Goal: Task Accomplishment & Management: Complete application form

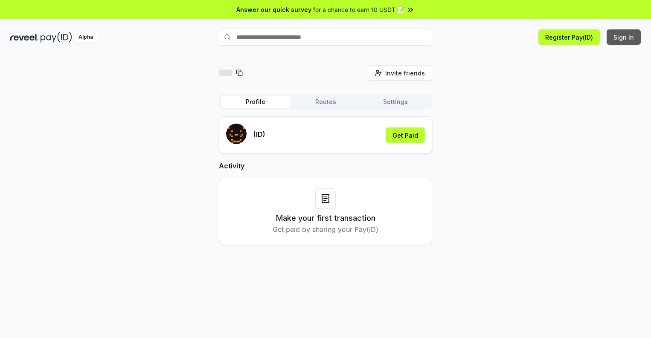
click at [624, 37] on button "Sign In" at bounding box center [623, 36] width 34 height 15
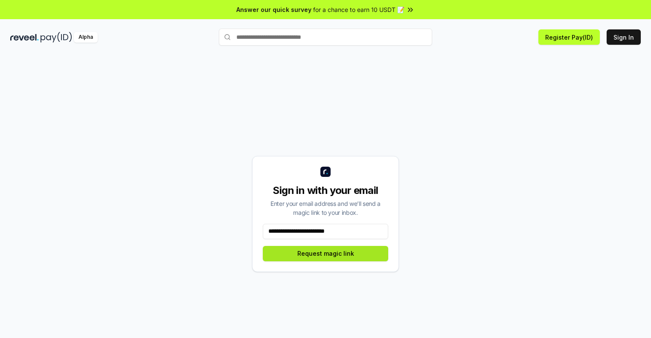
type input "**********"
click at [325, 253] on button "Request magic link" at bounding box center [325, 253] width 125 height 15
